Goal: Task Accomplishment & Management: Use online tool/utility

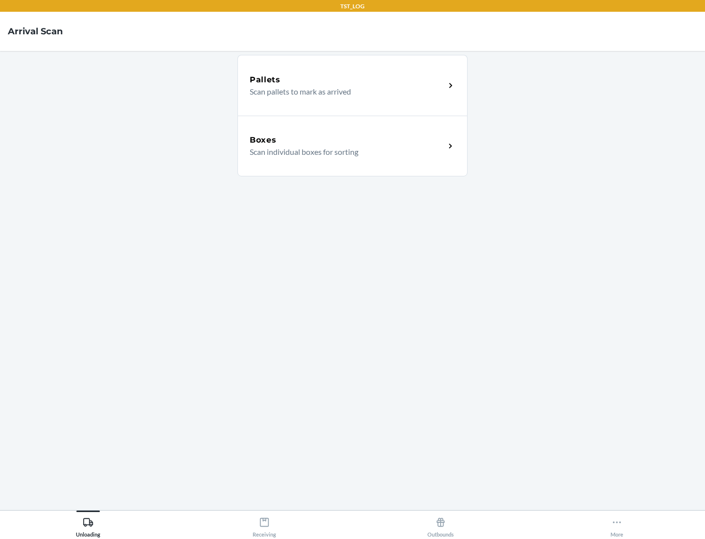
click at [347, 140] on div "Boxes" at bounding box center [347, 140] width 195 height 12
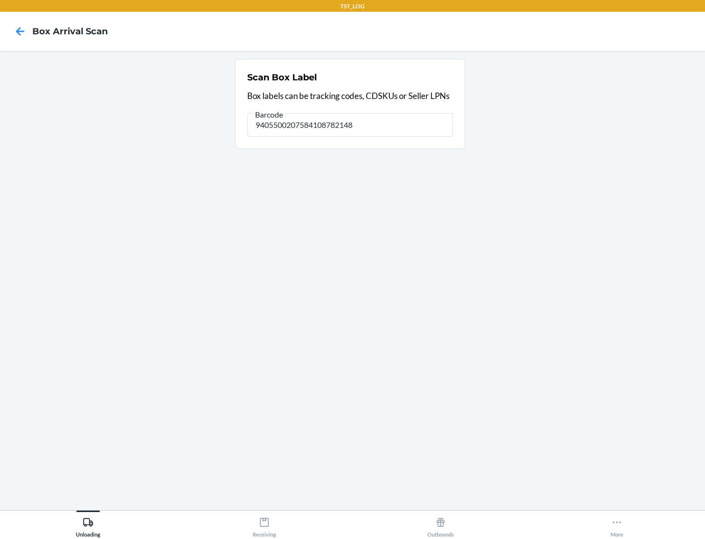
type input "9405500207584108782148"
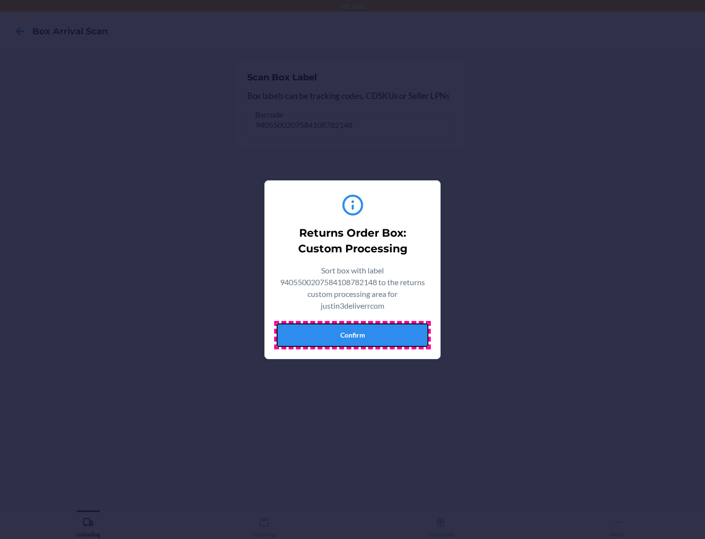
click at [353, 334] on button "Confirm" at bounding box center [353, 335] width 152 height 24
